Goal: Task Accomplishment & Management: Manage account settings

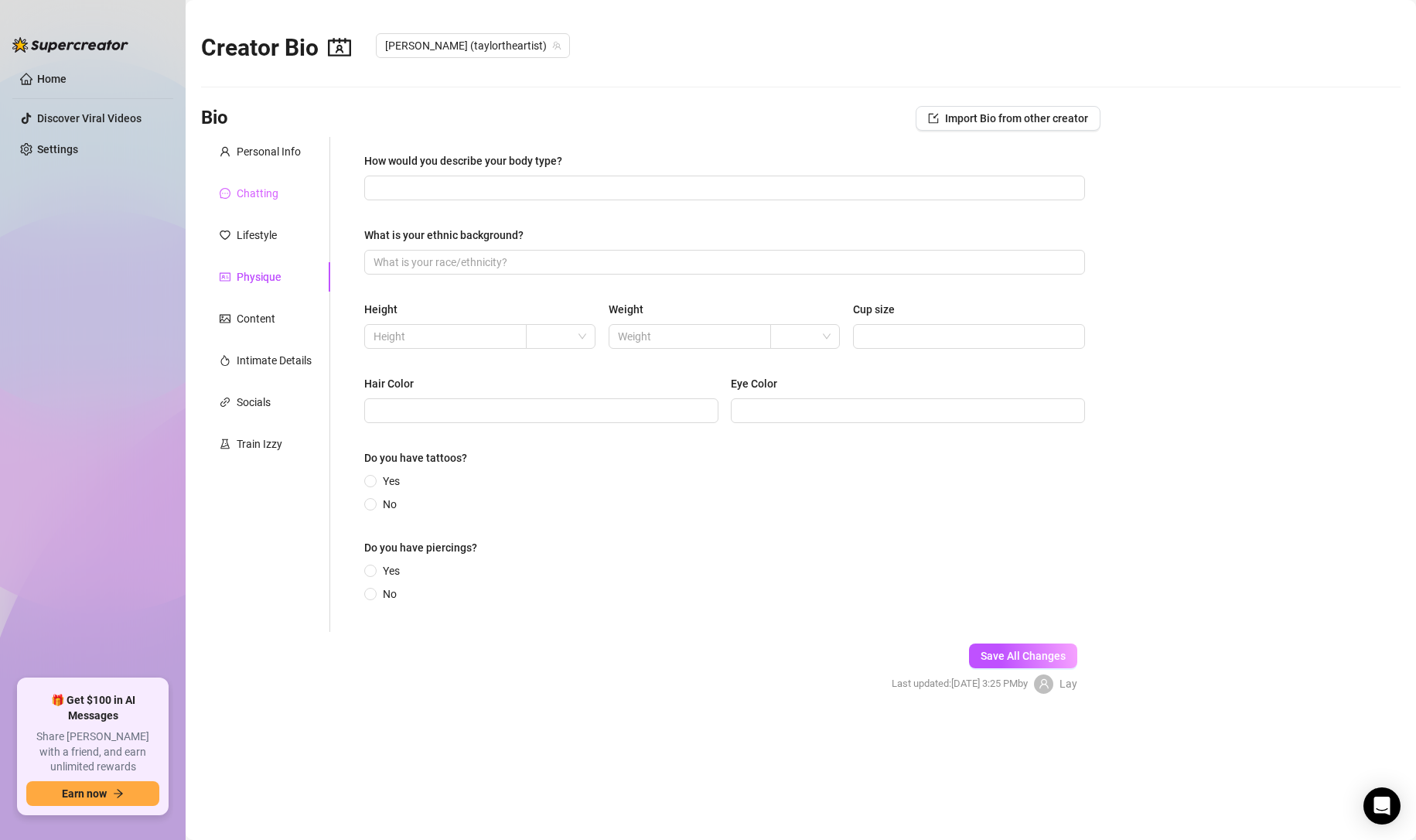
click at [266, 179] on div "Chatting" at bounding box center [265, 193] width 129 height 29
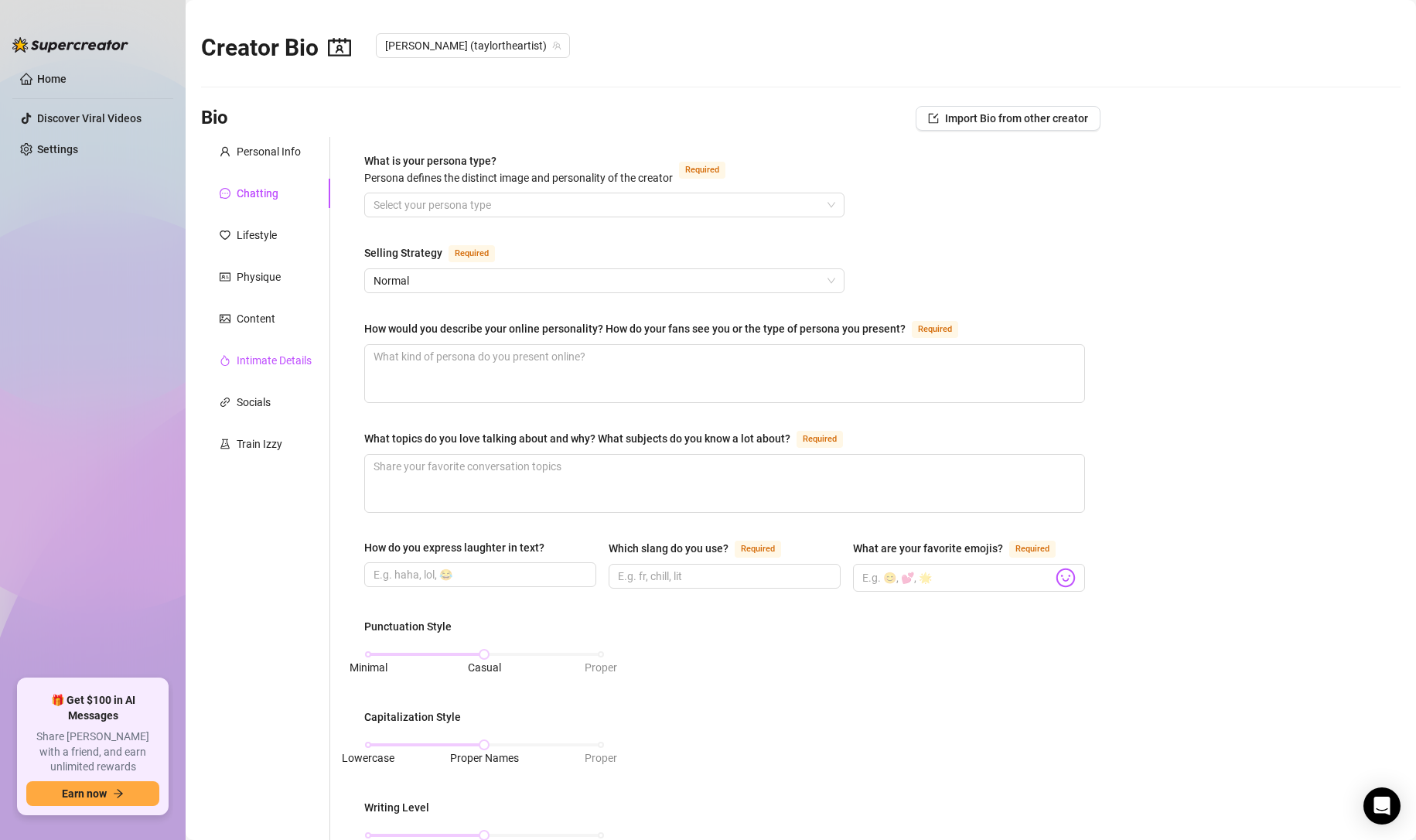
click at [270, 365] on div "Intimate Details" at bounding box center [274, 361] width 75 height 17
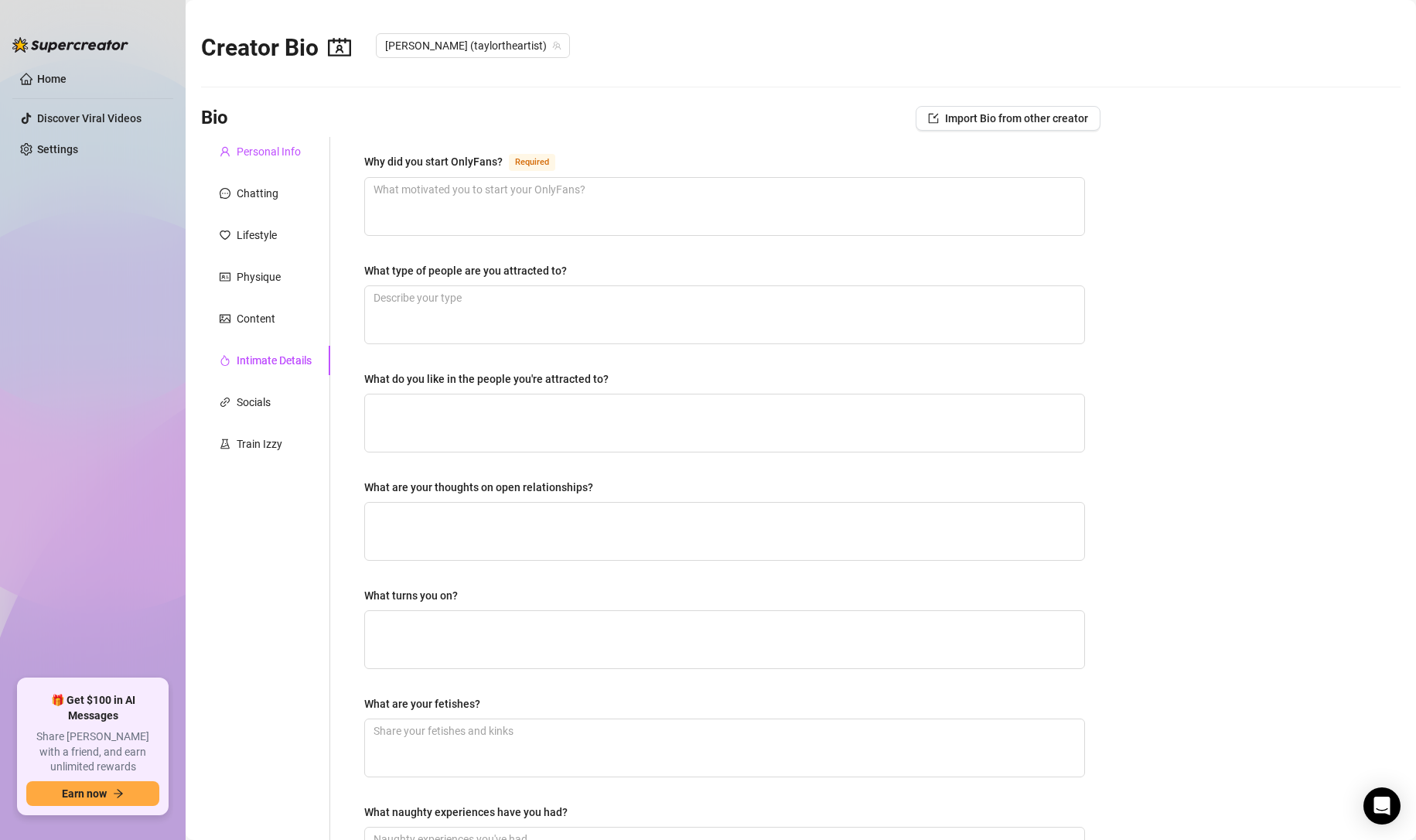
click at [274, 150] on div "Personal Info" at bounding box center [268, 151] width 64 height 17
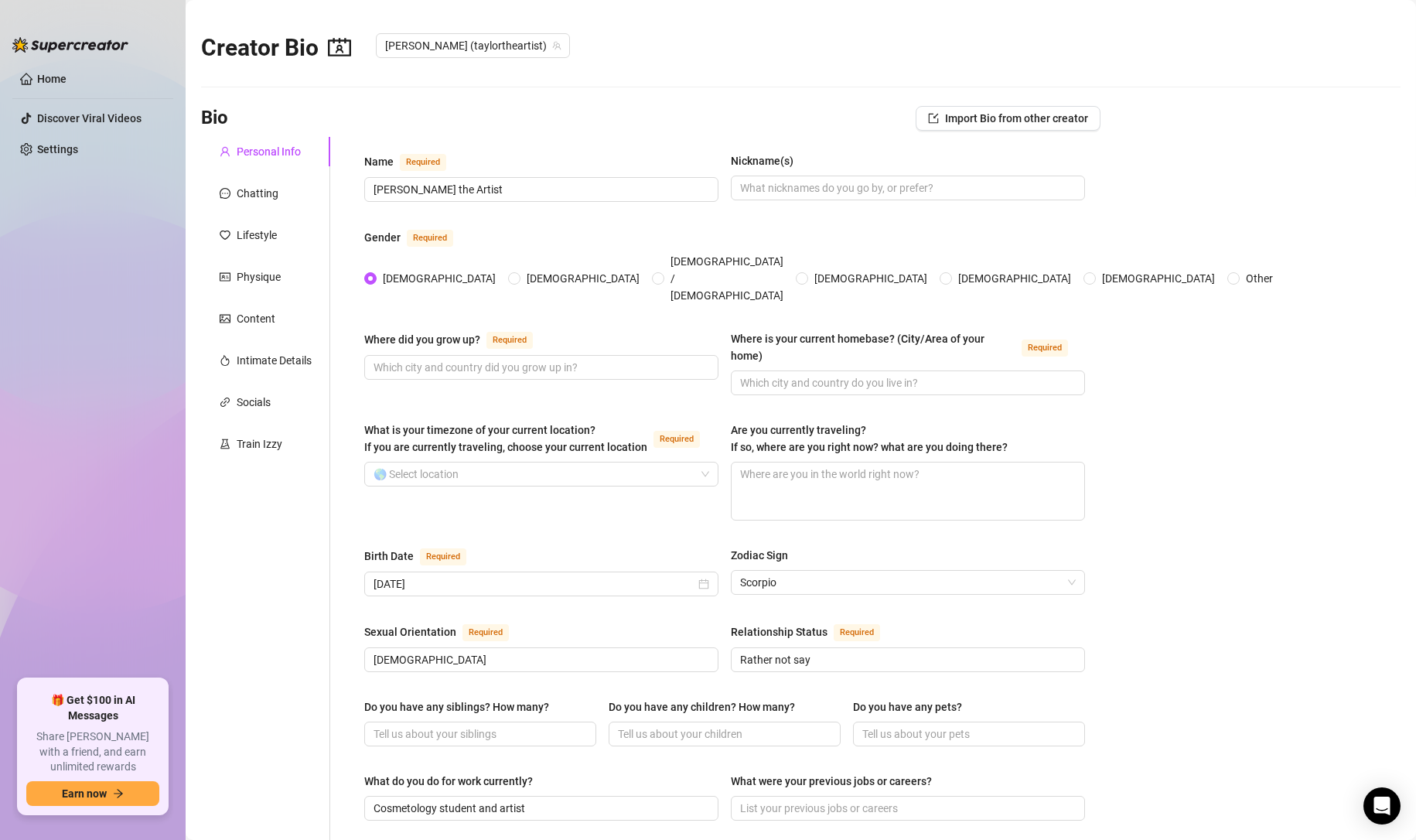
click at [265, 209] on div "Personal Info Chatting Lifestyle Physique Content Intimate Details Socials Trai…" at bounding box center [265, 784] width 129 height 1296
click at [265, 201] on div "Chatting" at bounding box center [257, 193] width 42 height 17
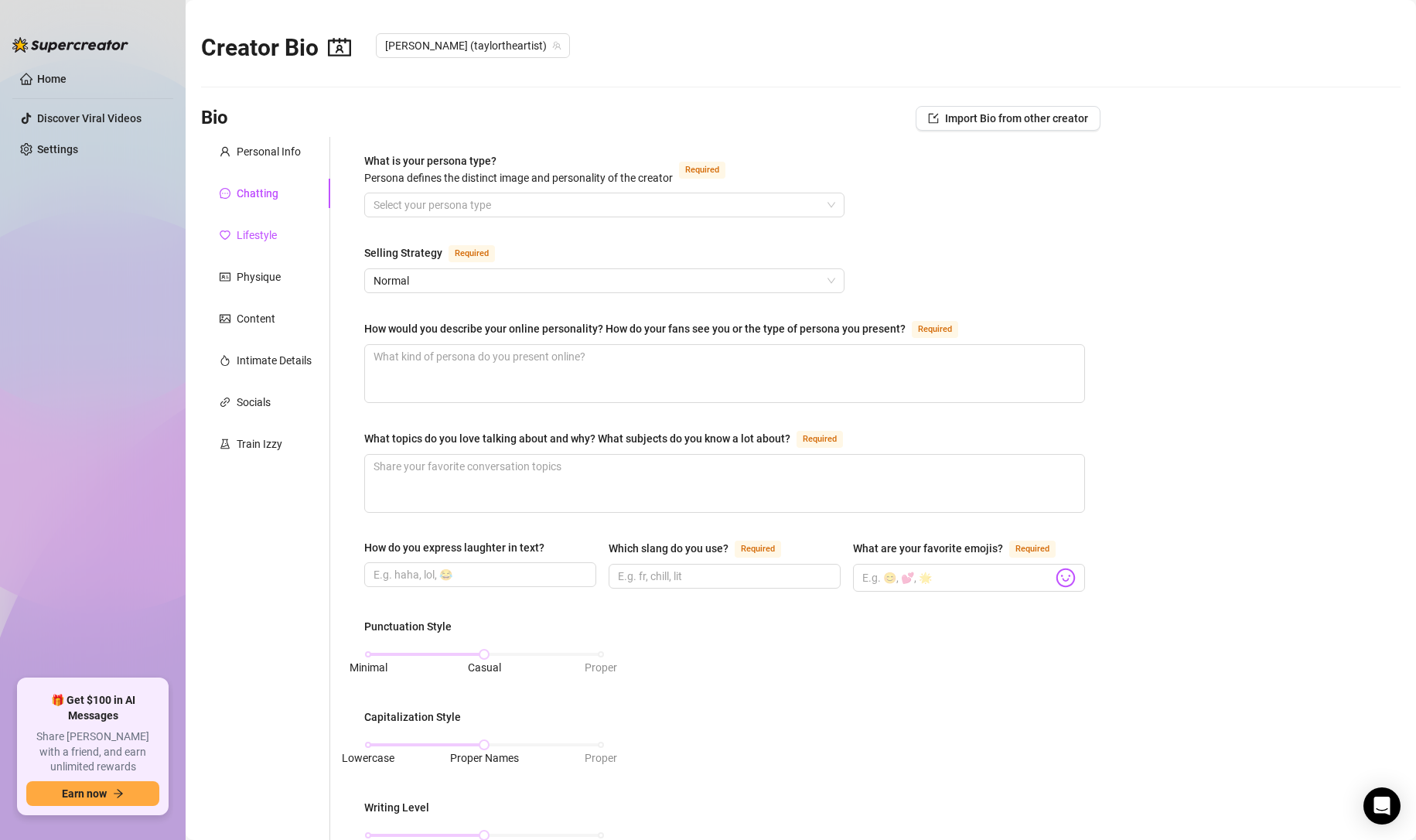
click at [265, 232] on div "Lifestyle" at bounding box center [256, 235] width 40 height 17
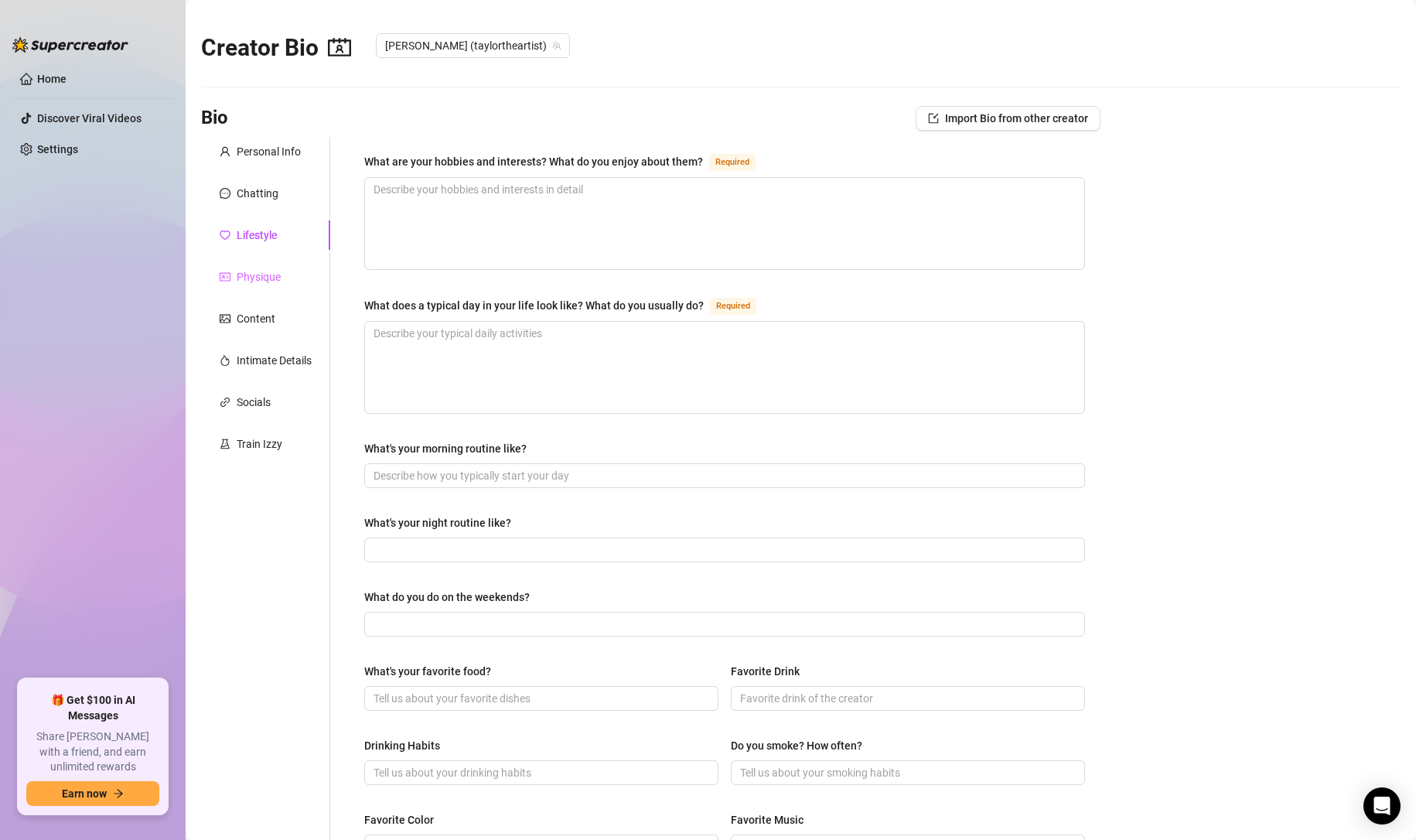
click at [287, 290] on div "Physique" at bounding box center [265, 277] width 129 height 29
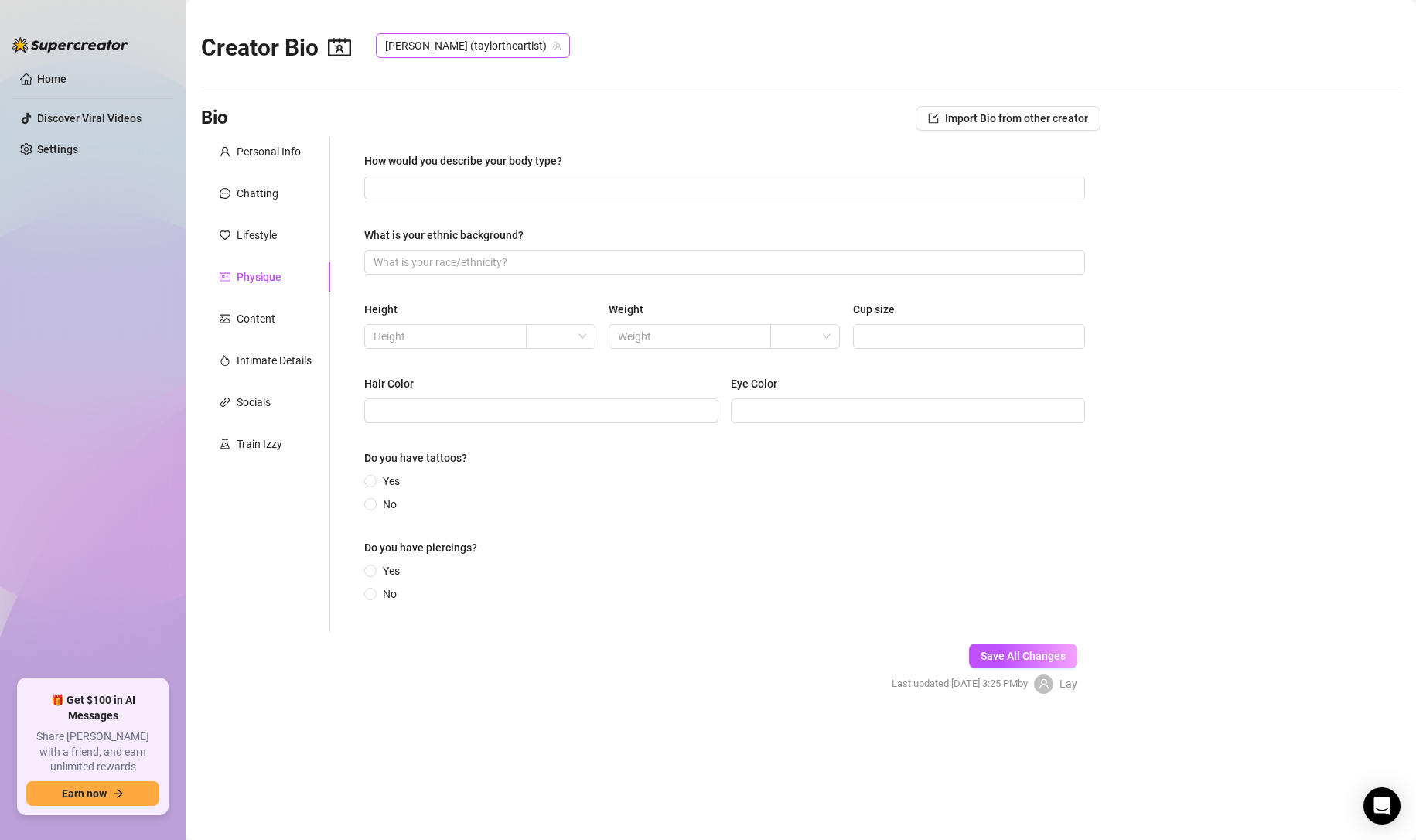
click at [472, 46] on span "[PERSON_NAME] (taylortheartist)" at bounding box center [473, 45] width 175 height 23
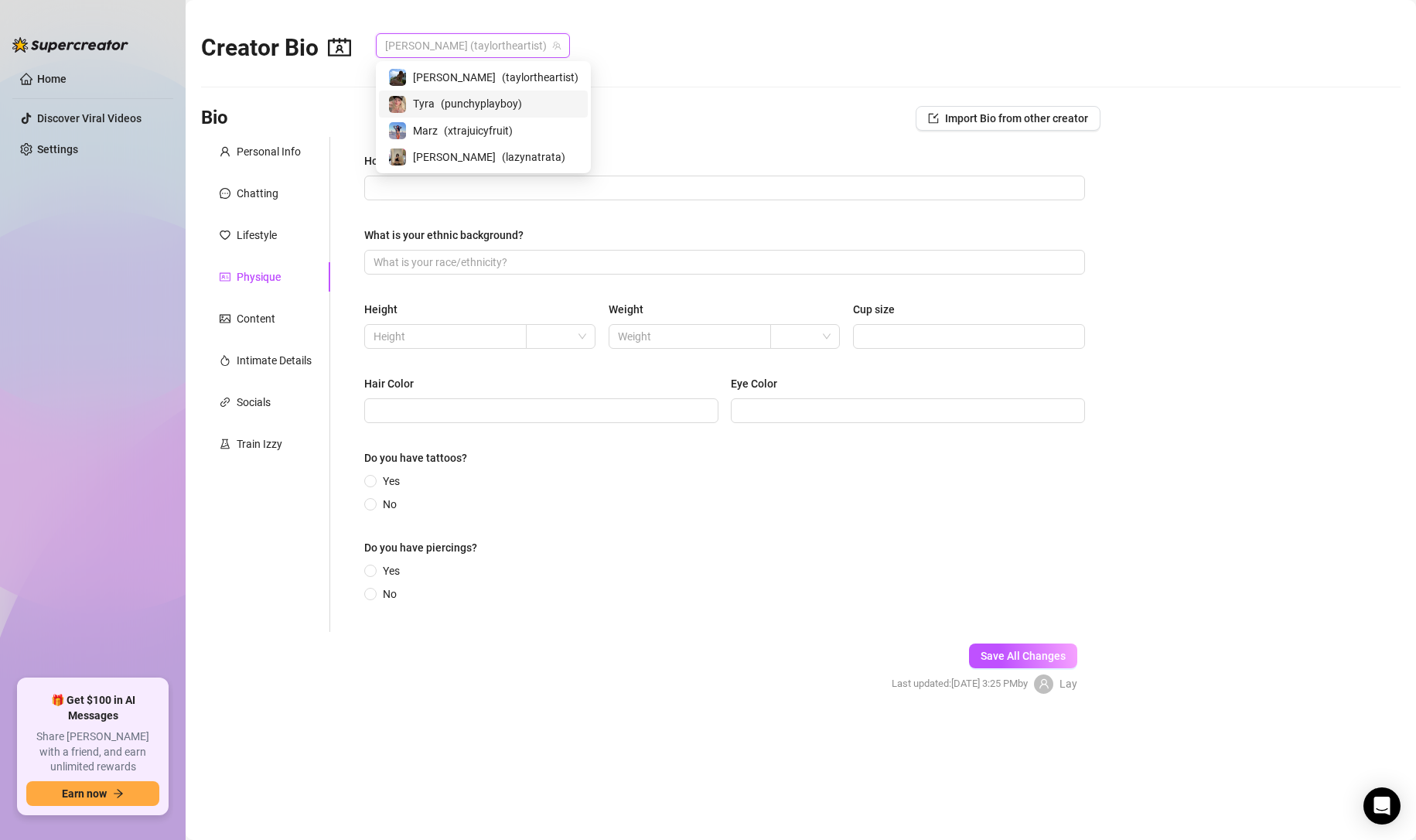
click at [445, 103] on span "( punchyplayboy )" at bounding box center [481, 103] width 81 height 17
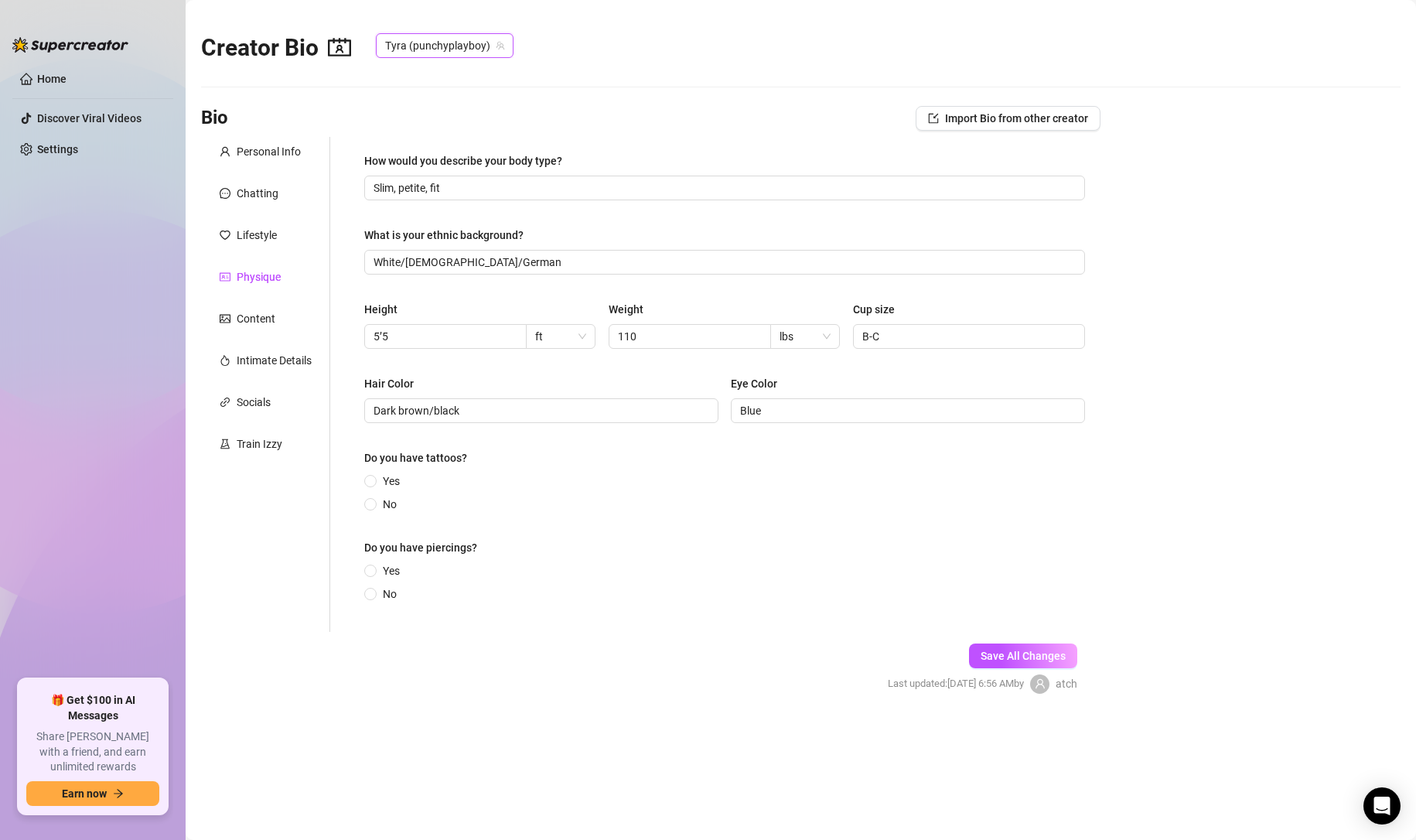
radio input "true"
